Goal: Navigation & Orientation: Find specific page/section

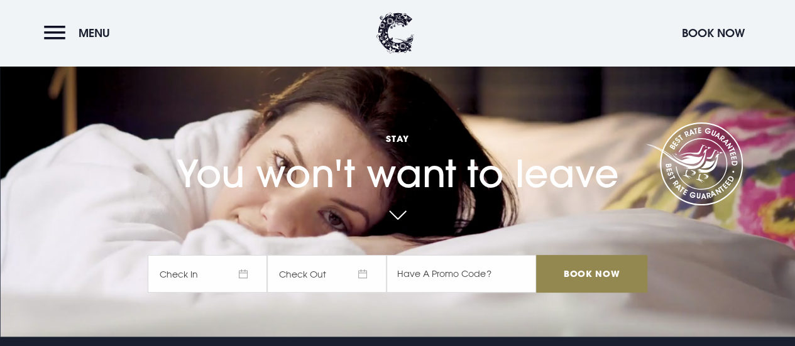
scroll to position [7, 0]
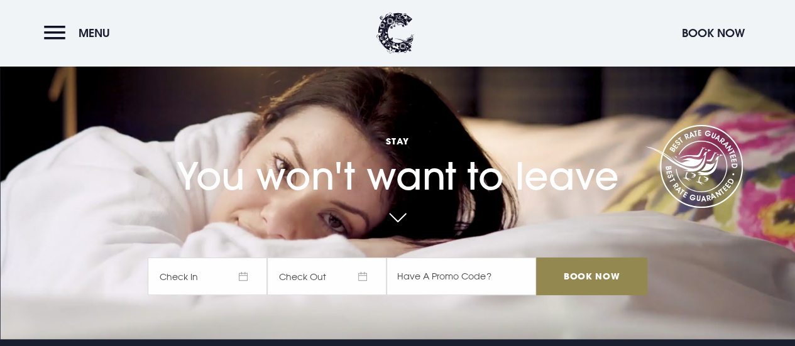
click at [49, 11] on header "Menu Book Now" at bounding box center [397, 33] width 795 height 66
click at [57, 39] on button "Menu" at bounding box center [80, 32] width 72 height 27
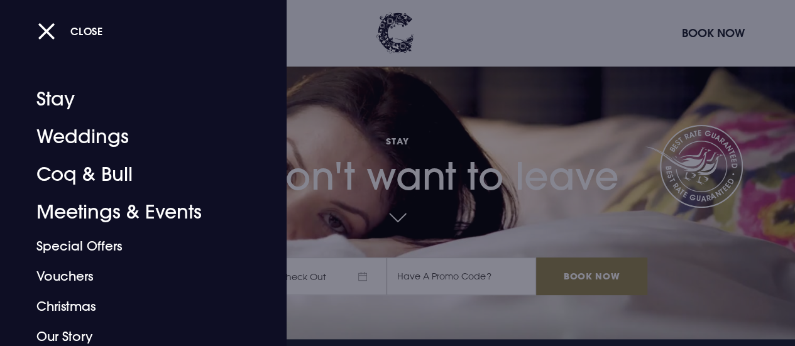
click at [70, 217] on link "Meetings & Events" at bounding box center [134, 212] width 197 height 38
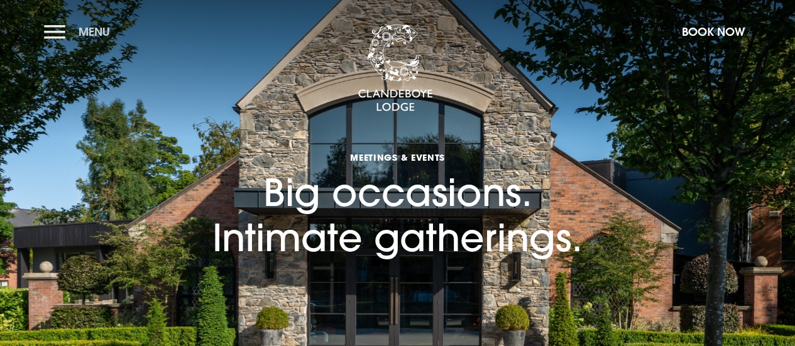
click at [52, 38] on button "Menu" at bounding box center [80, 31] width 72 height 27
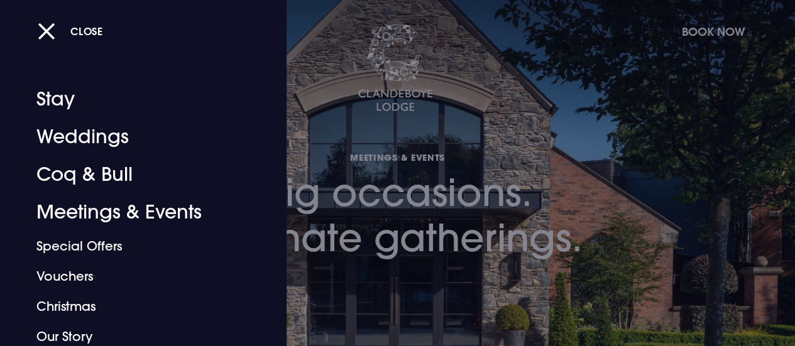
click at [87, 215] on link "Meetings & Events" at bounding box center [134, 212] width 197 height 38
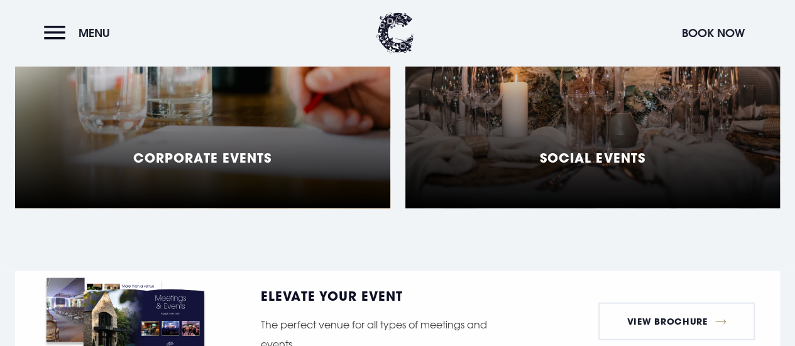
scroll to position [1198, 0]
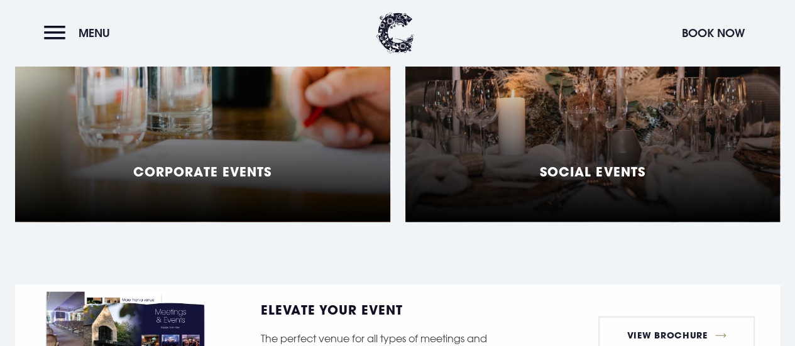
click at [479, 207] on div "Social Events" at bounding box center [592, 65] width 375 height 314
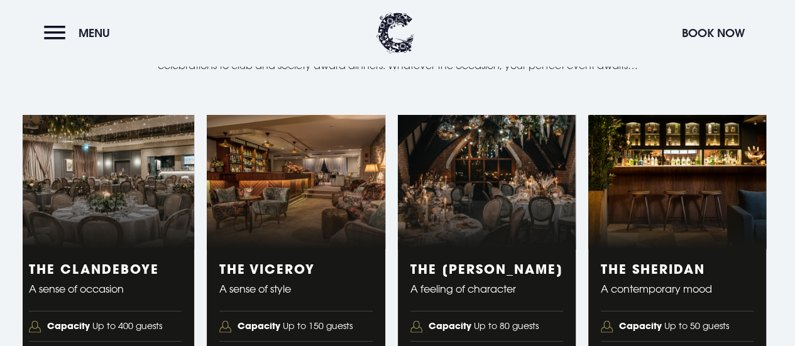
scroll to position [1991, 0]
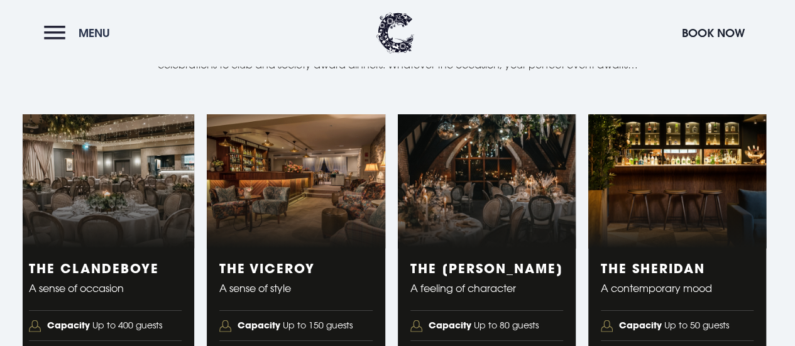
click at [60, 36] on button "Menu" at bounding box center [80, 32] width 72 height 27
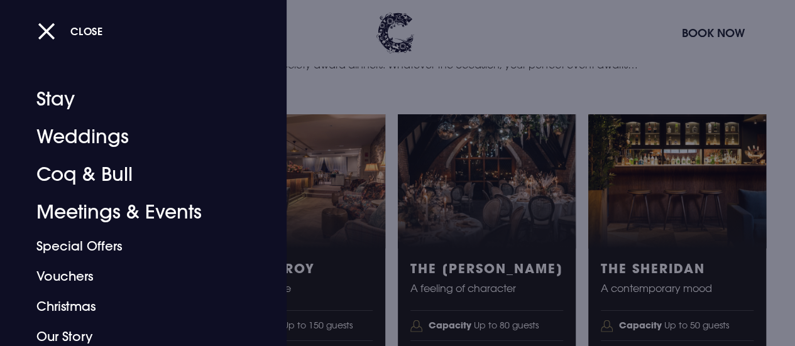
click at [46, 181] on link "Coq & Bull" at bounding box center [134, 175] width 197 height 38
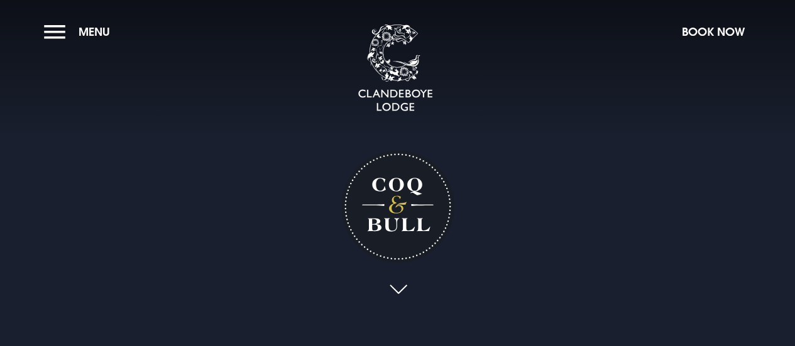
click at [403, 286] on link at bounding box center [397, 290] width 29 height 28
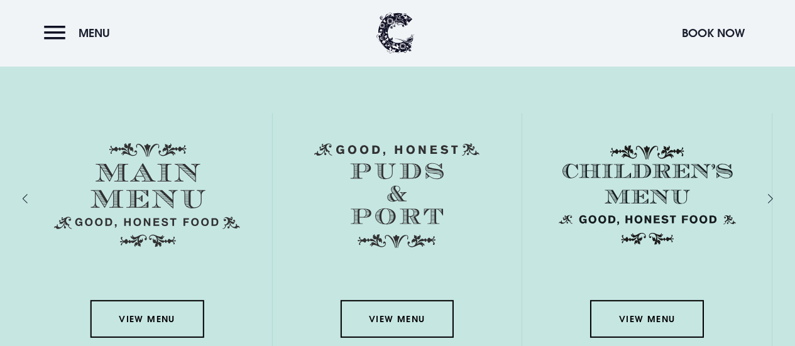
scroll to position [1684, 0]
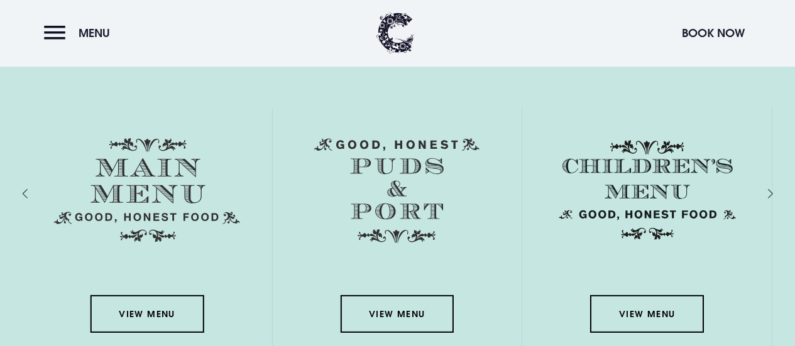
click at [121, 308] on link "View Menu" at bounding box center [146, 314] width 113 height 38
